Goal: Transaction & Acquisition: Purchase product/service

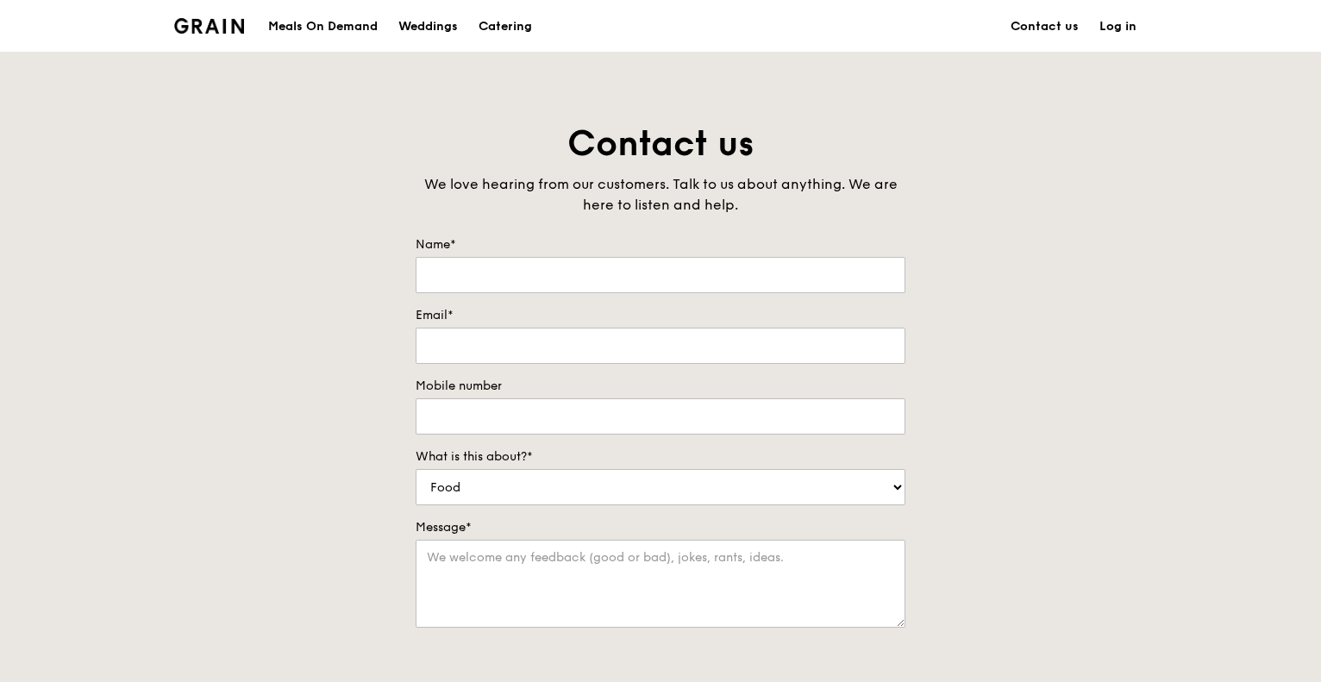
click at [994, 99] on div "Grain logo Meals On Demand Weddings Catering Contact us Log in Contact us We lo…" at bounding box center [660, 695] width 1321 height 1390
click at [487, 23] on div "Catering" at bounding box center [505, 27] width 53 height 52
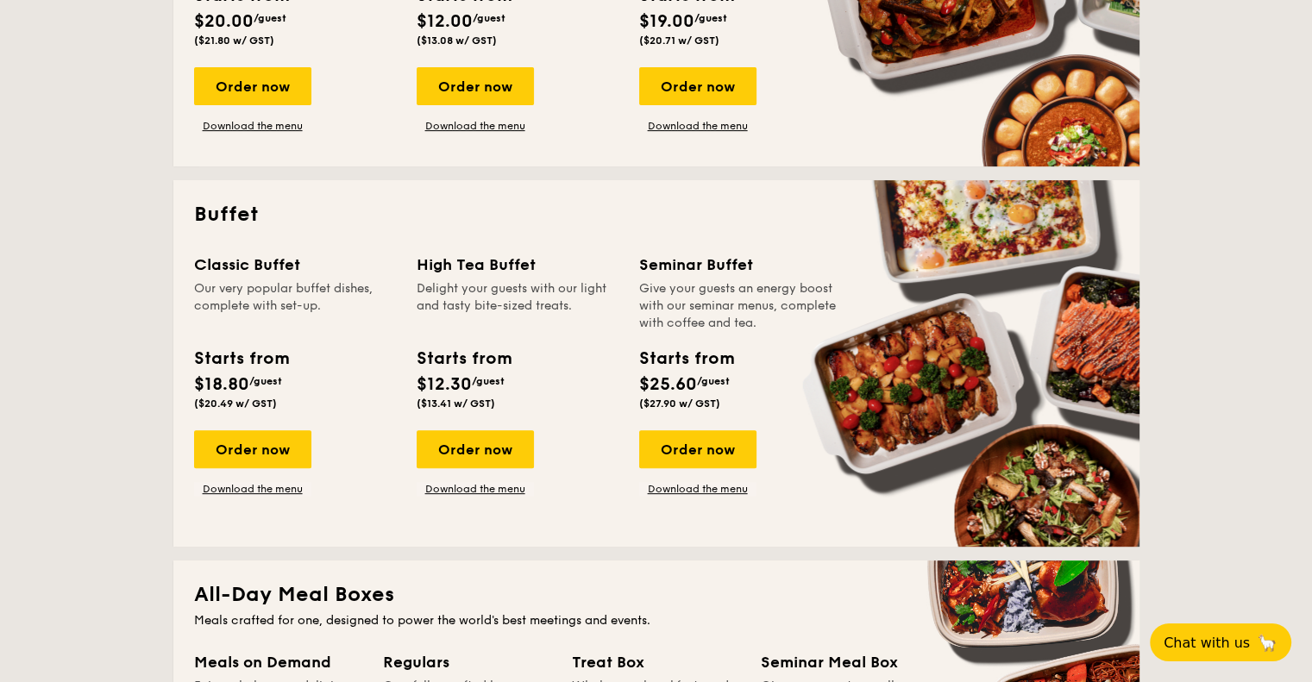
scroll to position [604, 0]
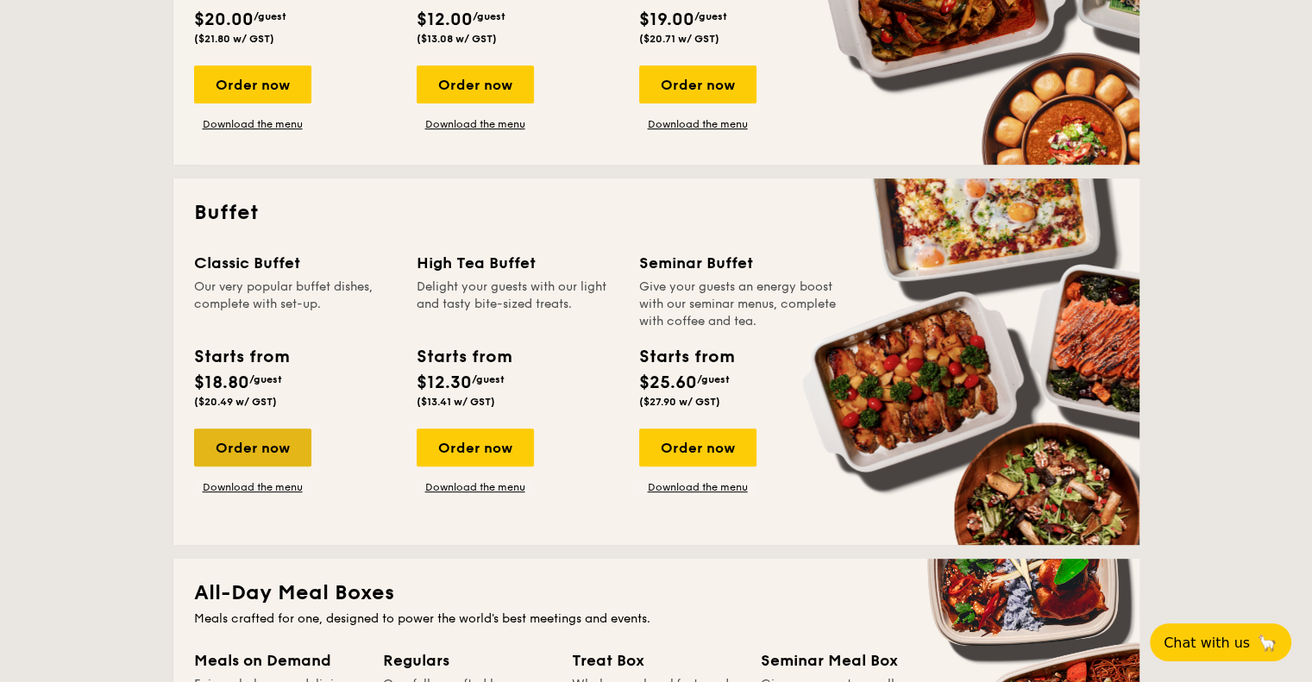
click at [285, 454] on div "Order now" at bounding box center [252, 448] width 117 height 38
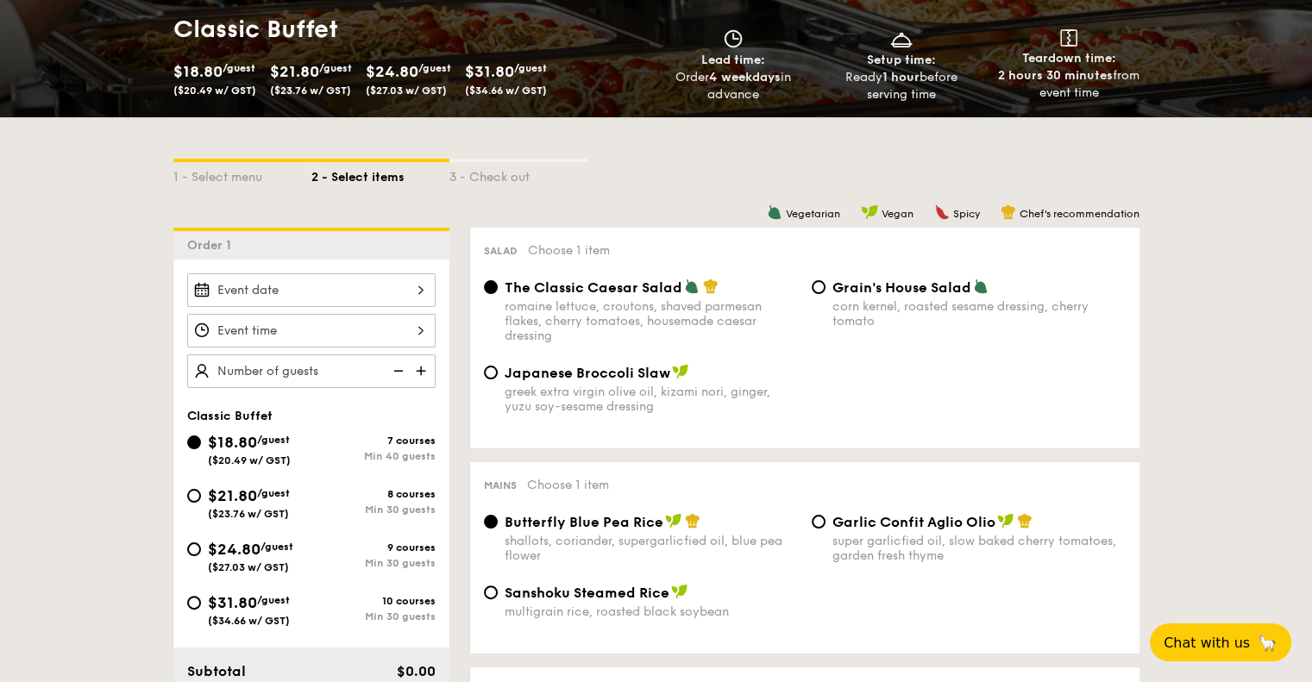
scroll to position [345, 0]
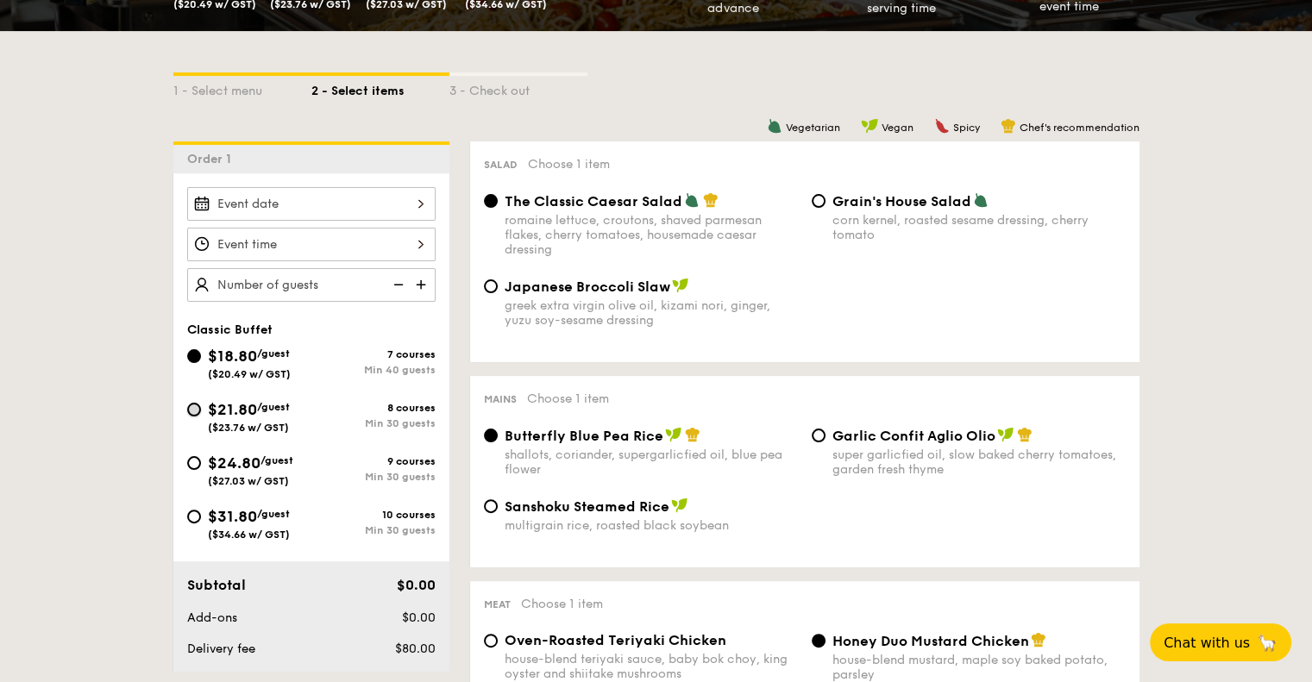
click at [197, 409] on input "$21.80 /guest ($23.76 w/ GST) 8 courses Min 30 guests" at bounding box center [194, 410] width 14 height 14
radio input "true"
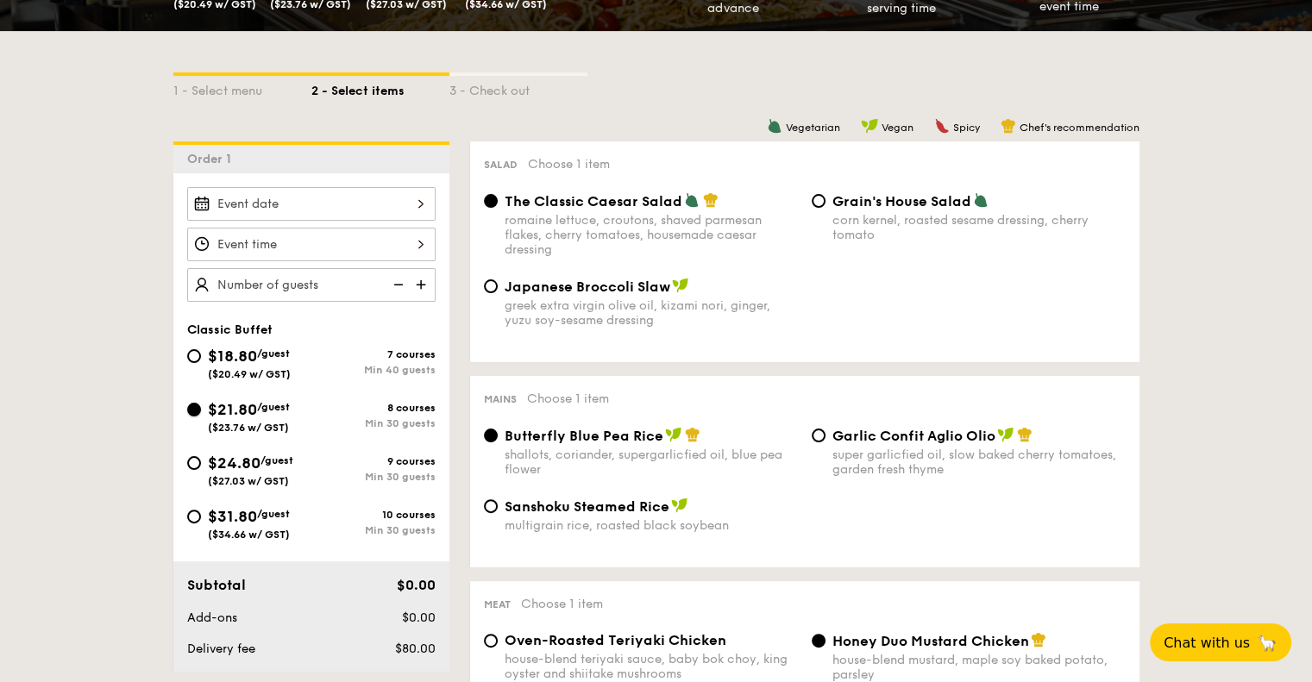
radio input "true"
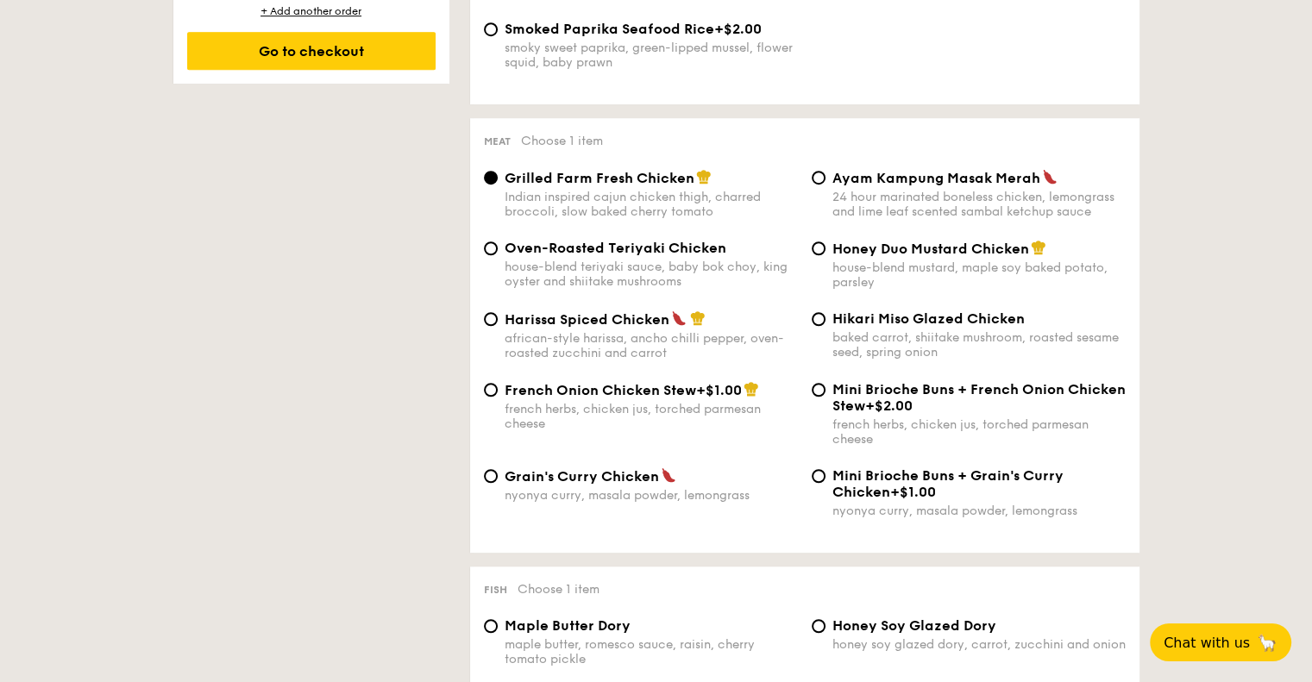
scroll to position [1207, 0]
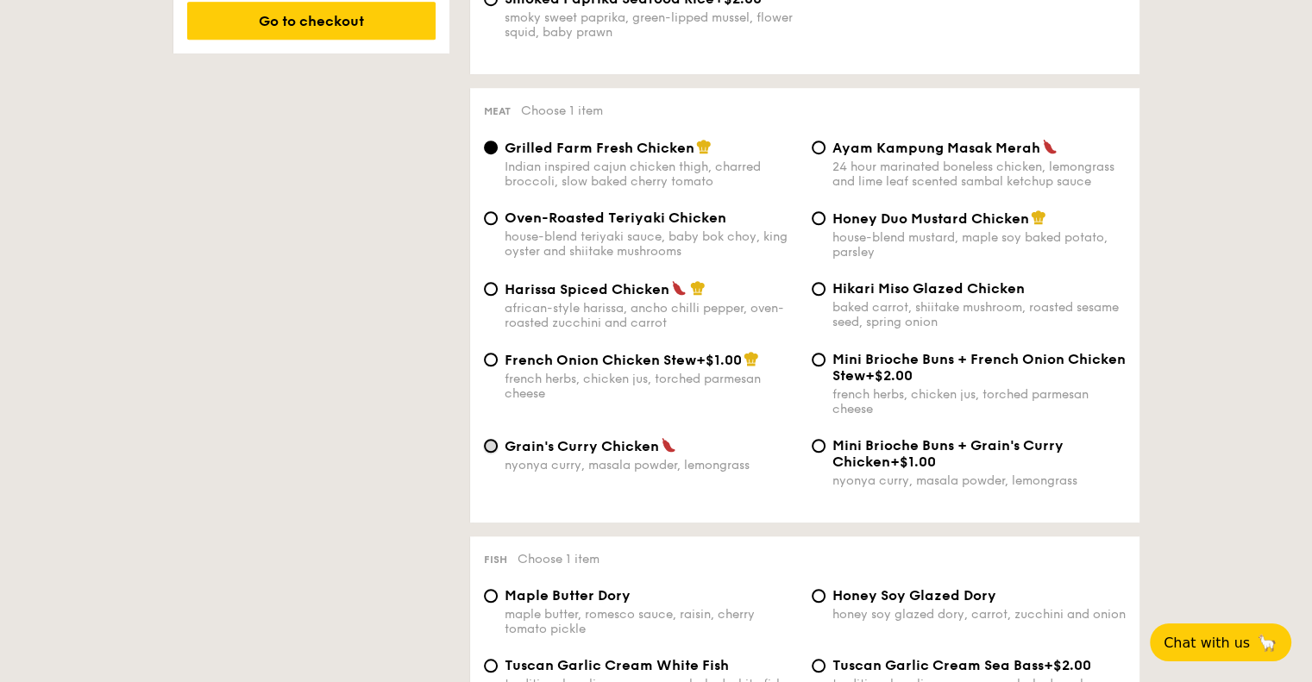
click at [491, 453] on input "Grain's Curry Chicken nyonya curry, masala powder, lemongrass" at bounding box center [491, 446] width 14 height 14
radio input "true"
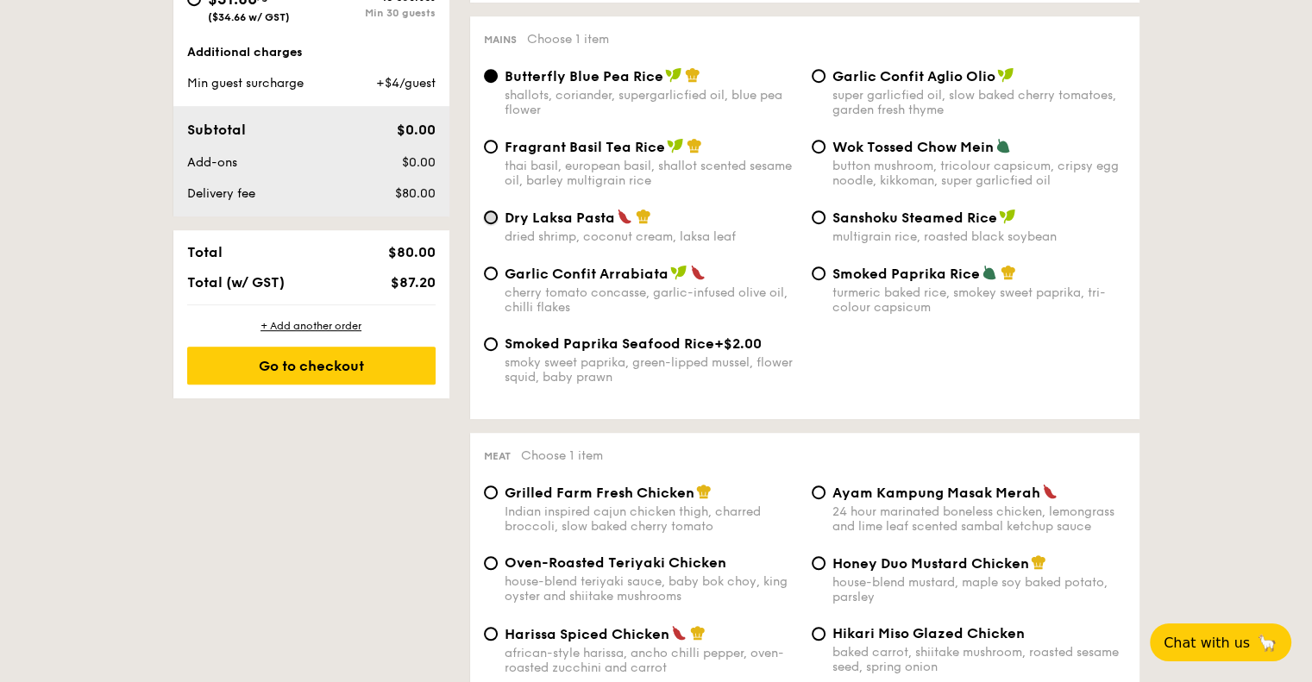
click at [492, 224] on input "Dry Laksa Pasta dried shrimp, coconut cream, laksa leaf" at bounding box center [491, 217] width 14 height 14
radio input "true"
click at [820, 81] on input "Garlic Confit Aglio Olio super garlicfied oil, slow baked cherry tomatoes, gard…" at bounding box center [818, 76] width 14 height 14
radio input "true"
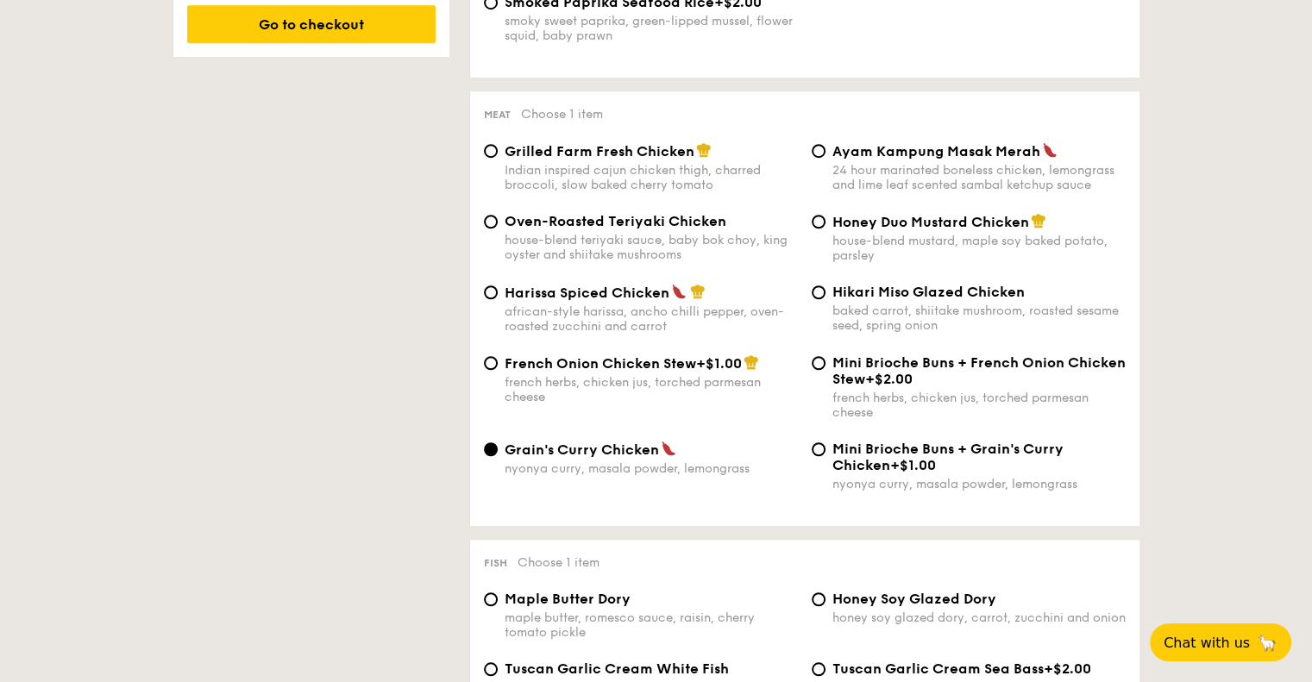
scroll to position [1121, 0]
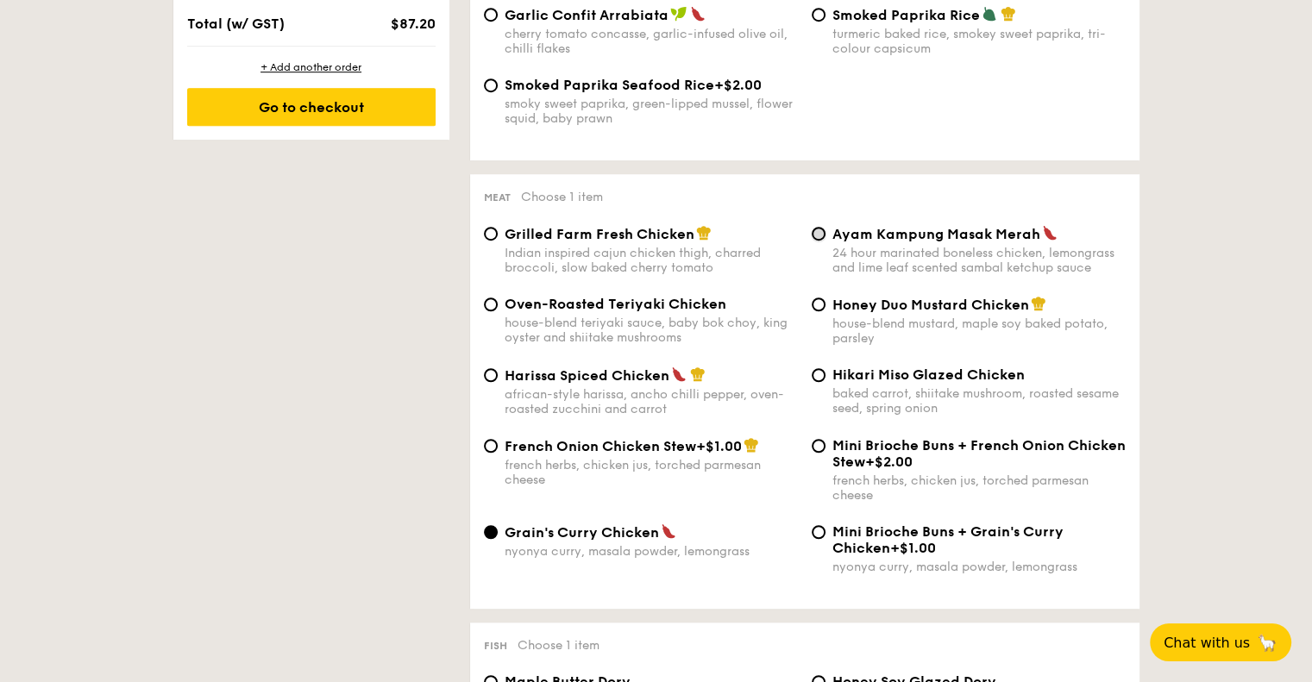
click at [815, 241] on input "Ayam Kampung Masak Merah 24 hour marinated boneless chicken, lemongrass and lim…" at bounding box center [818, 234] width 14 height 14
radio input "true"
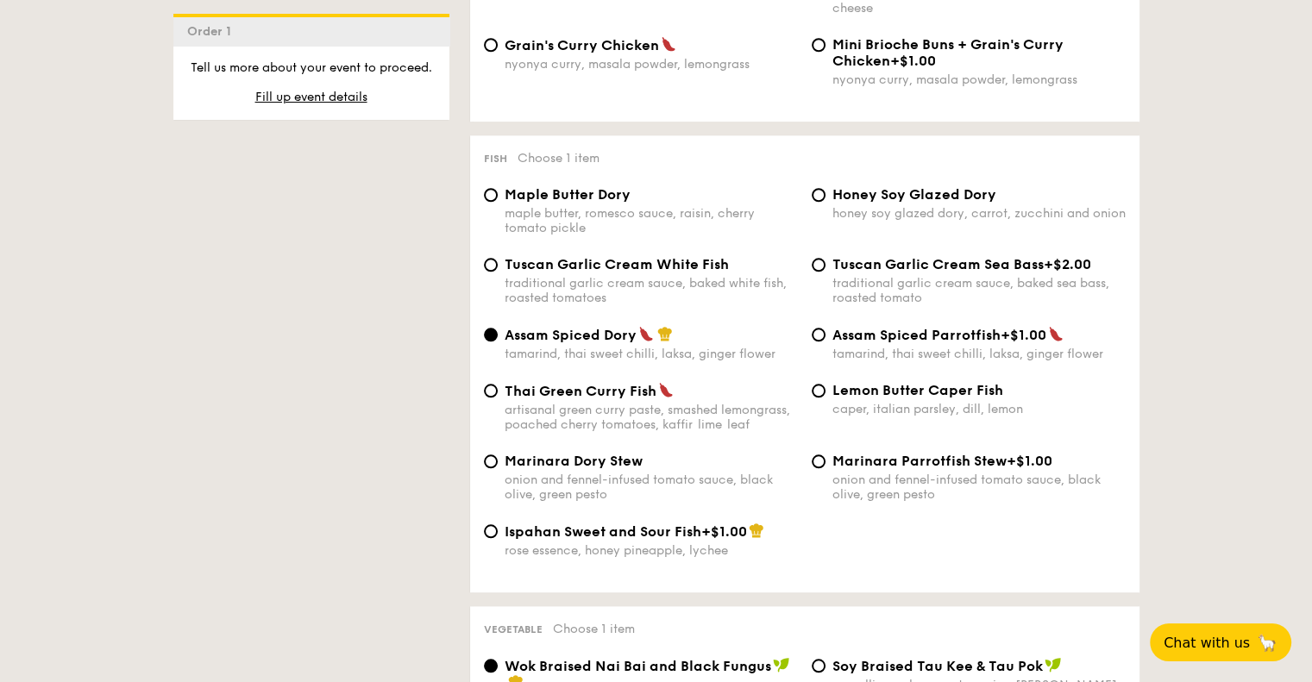
scroll to position [1639, 0]
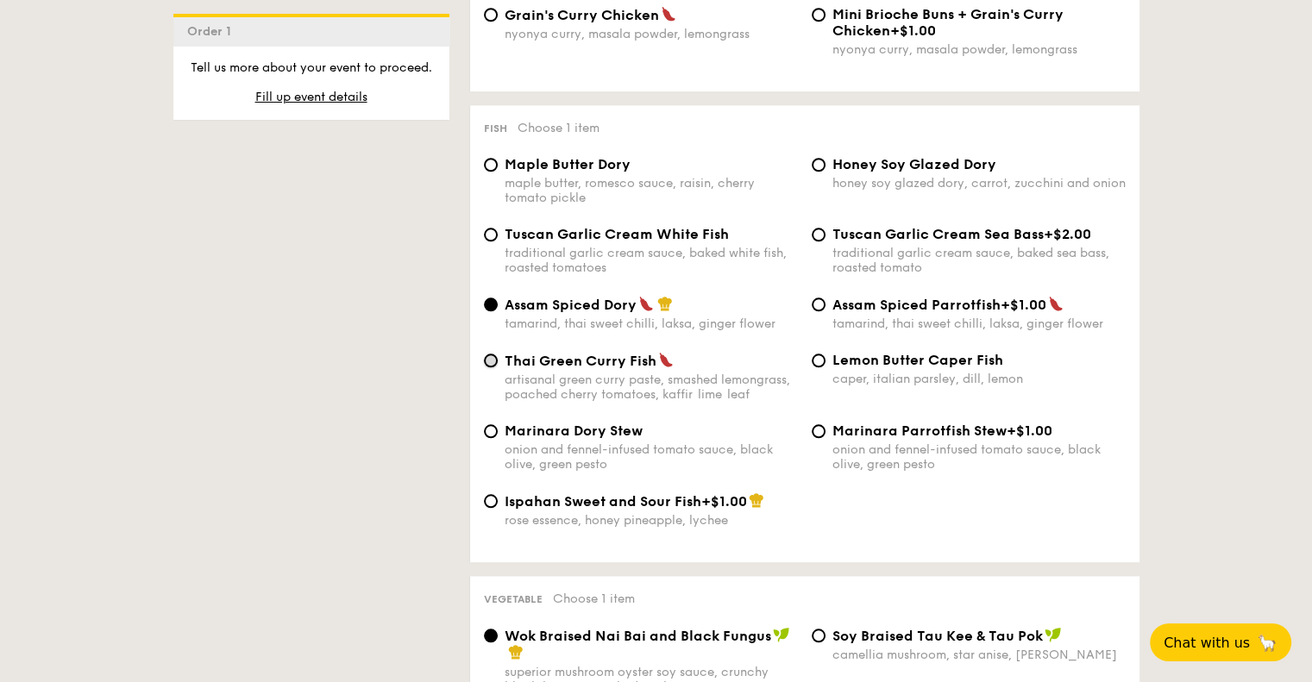
click at [490, 367] on input "Thai Green Curry Fish artisanal green curry paste, smashed lemongrass, poached …" at bounding box center [491, 361] width 14 height 14
radio input "true"
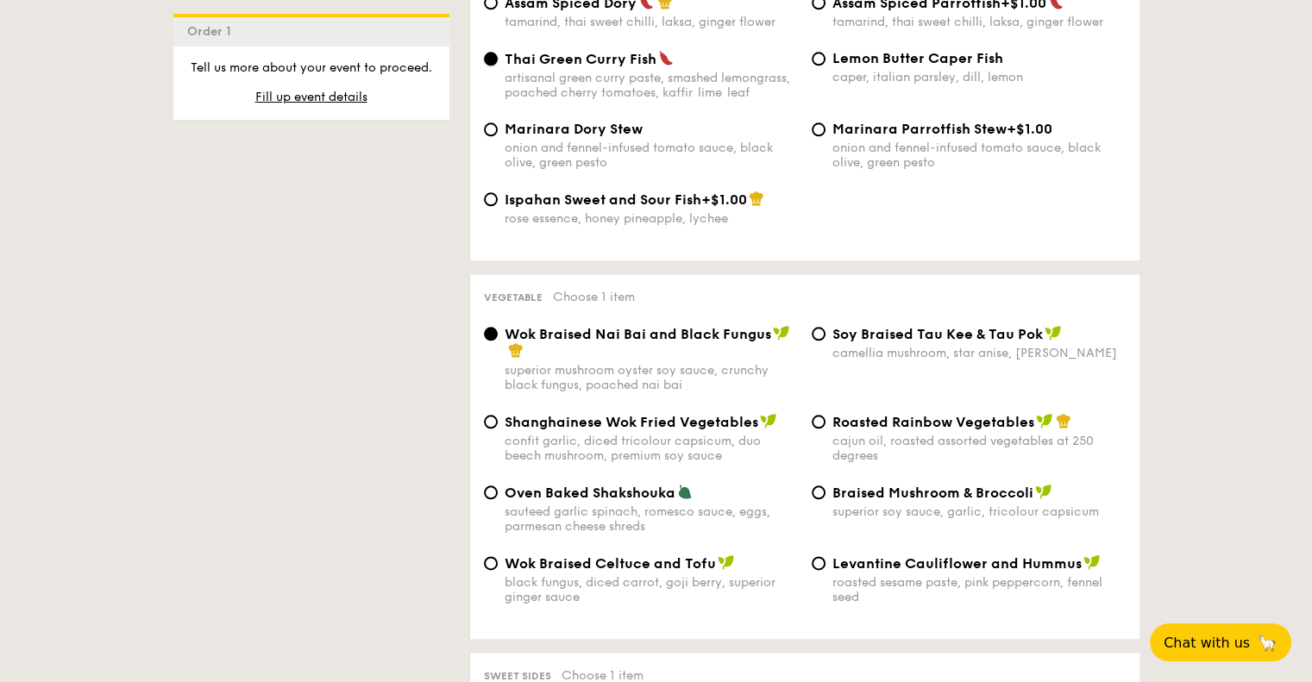
scroll to position [1983, 0]
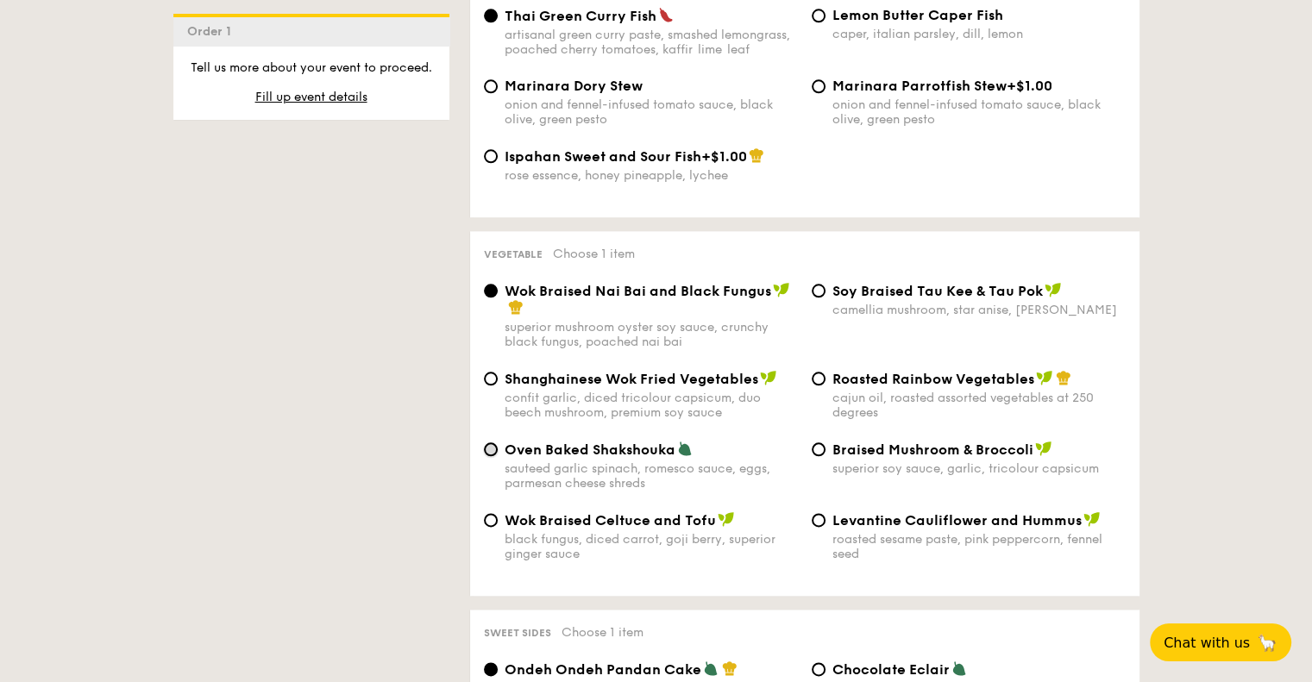
click at [492, 456] on input "Oven Baked Shakshouka sauteed garlic spinach, romesco sauce, eggs, parmesan che…" at bounding box center [491, 449] width 14 height 14
radio input "true"
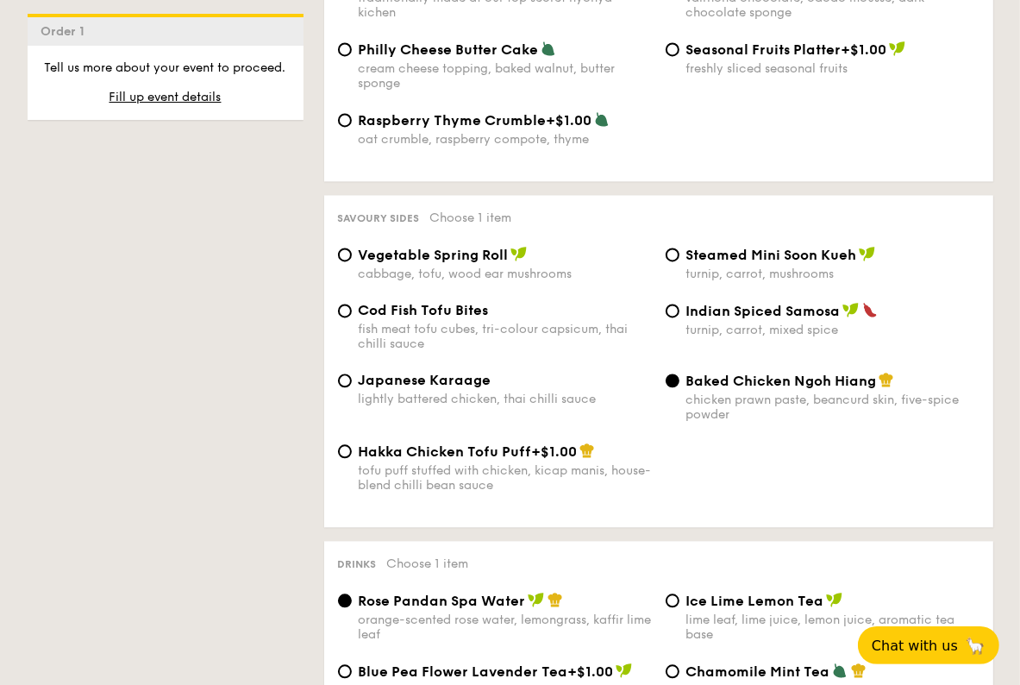
scroll to position [2846, 0]
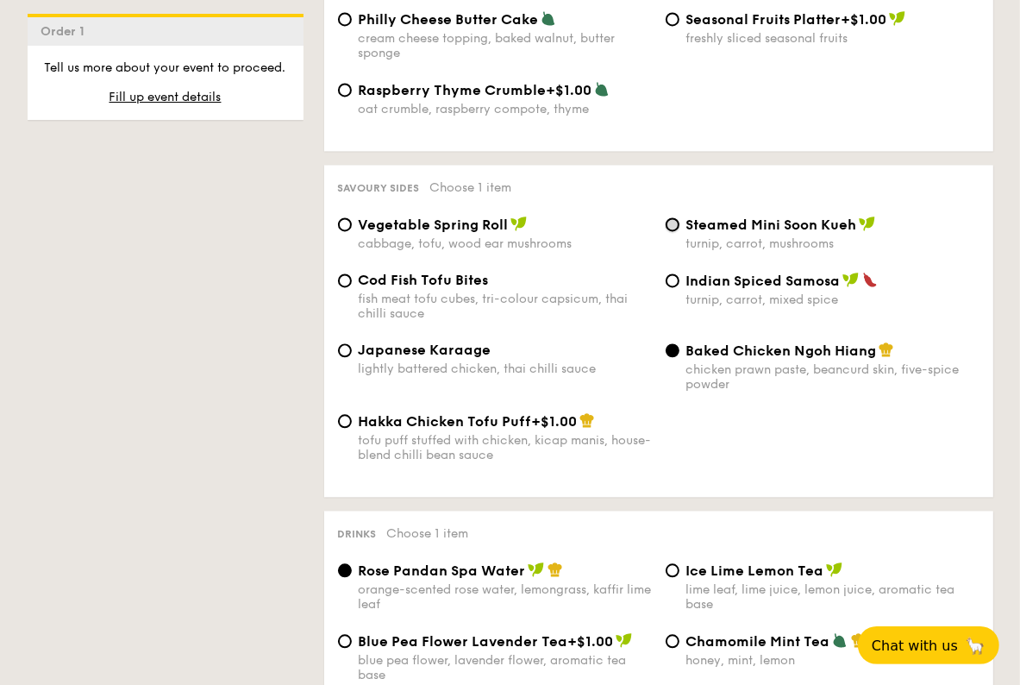
click at [676, 231] on input "Steamed Mini Soon Kueh turnip, carrot, mushrooms" at bounding box center [673, 224] width 14 height 14
radio input "true"
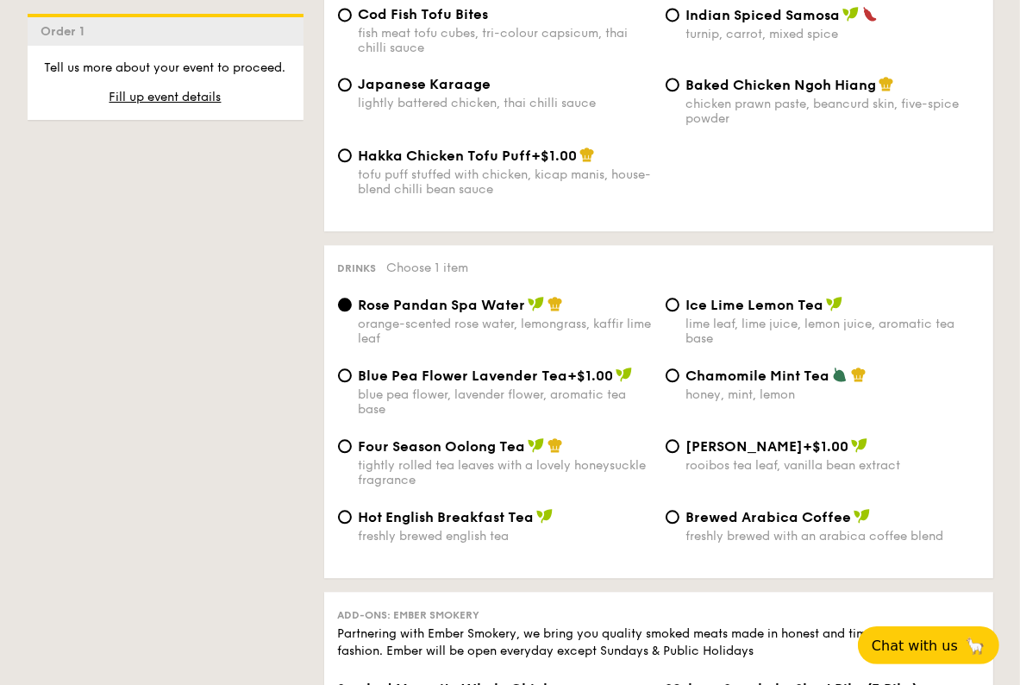
scroll to position [3105, 0]
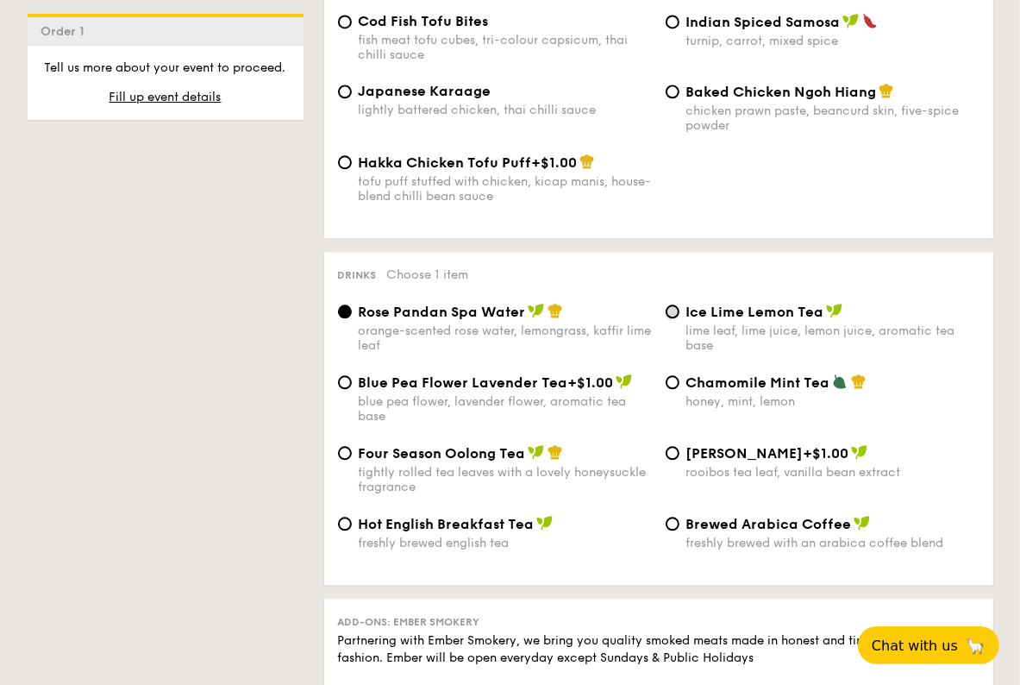
click at [676, 318] on input "Ice Lime Lemon Tea lime leaf, lime juice, lemon juice, aromatic tea base" at bounding box center [673, 311] width 14 height 14
radio input "true"
